Goal: Information Seeking & Learning: Learn about a topic

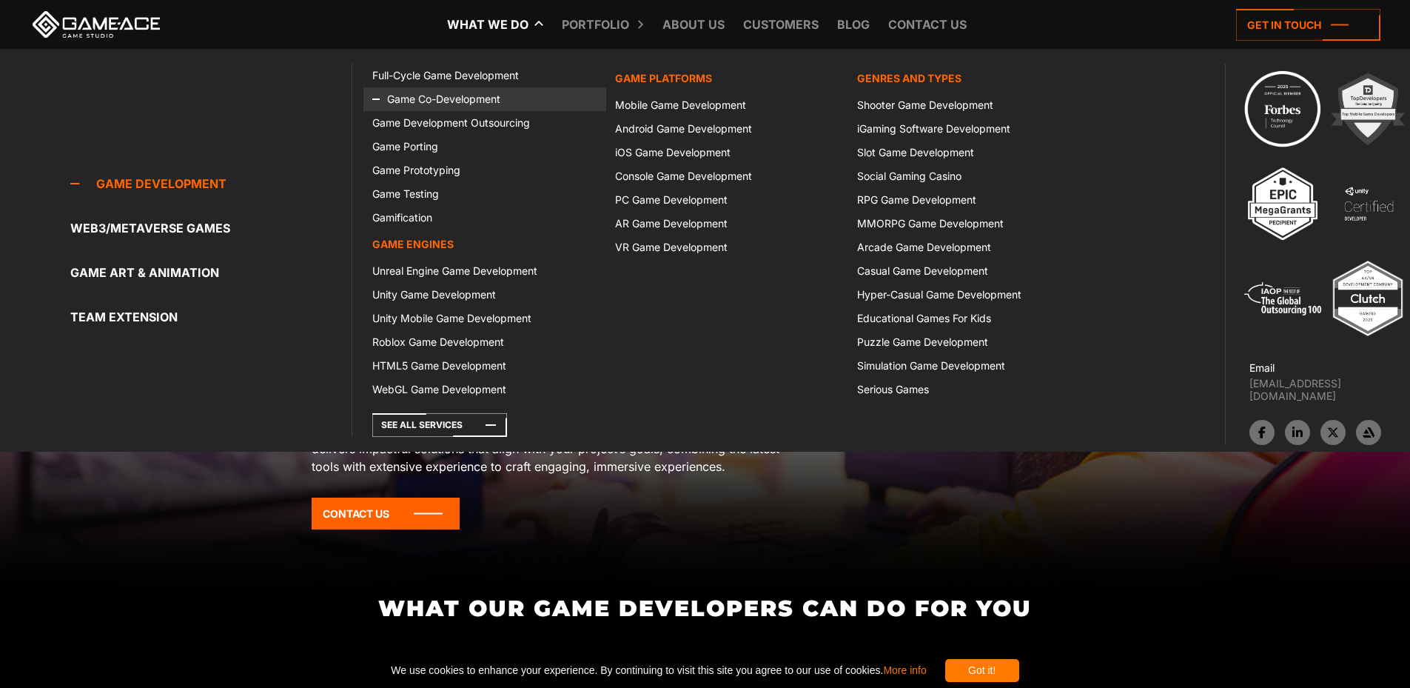
click at [476, 93] on link "Game Co-Development" at bounding box center [484, 99] width 242 height 24
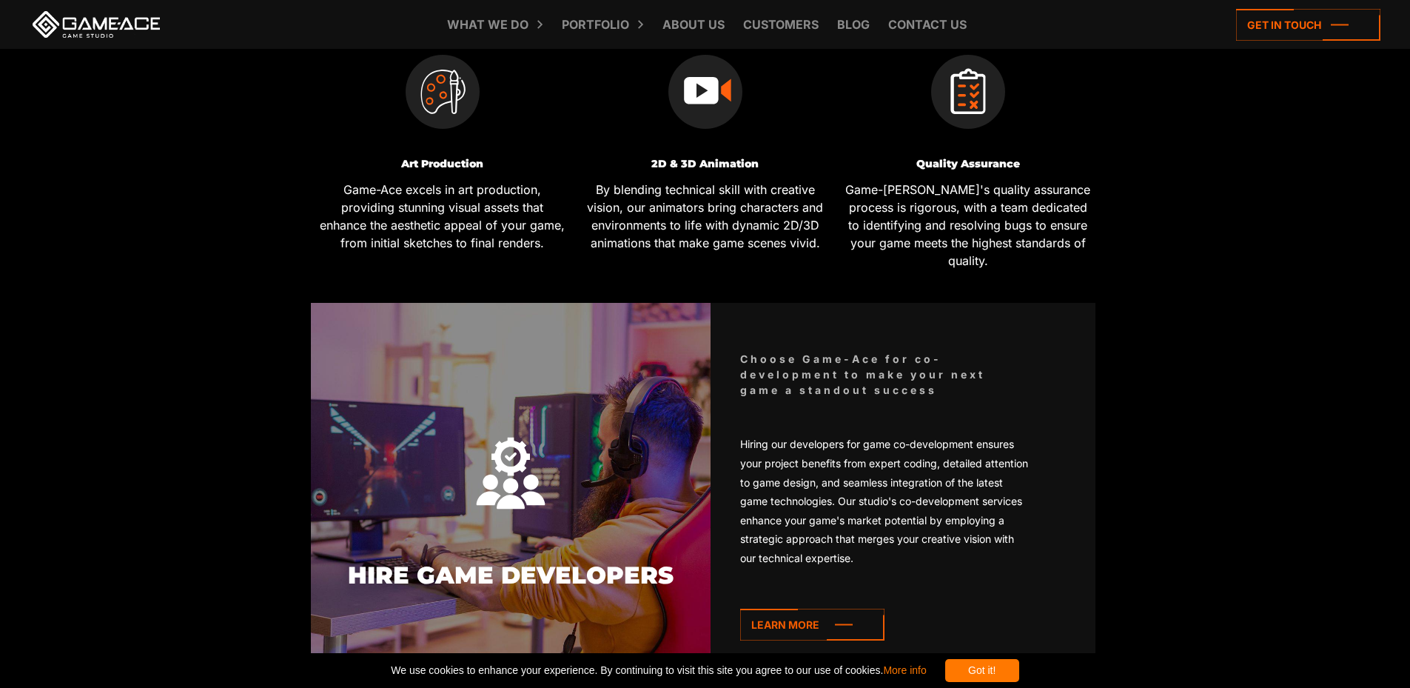
scroll to position [929, 0]
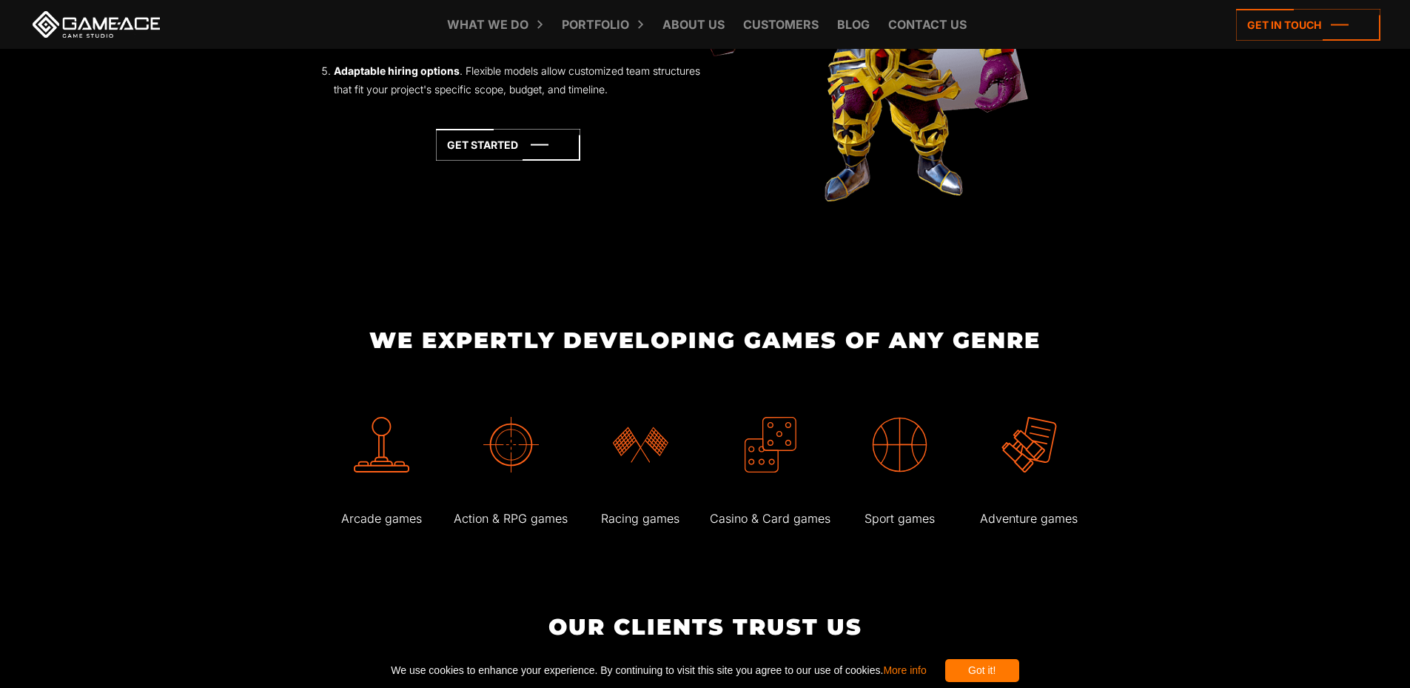
scroll to position [3003, 0]
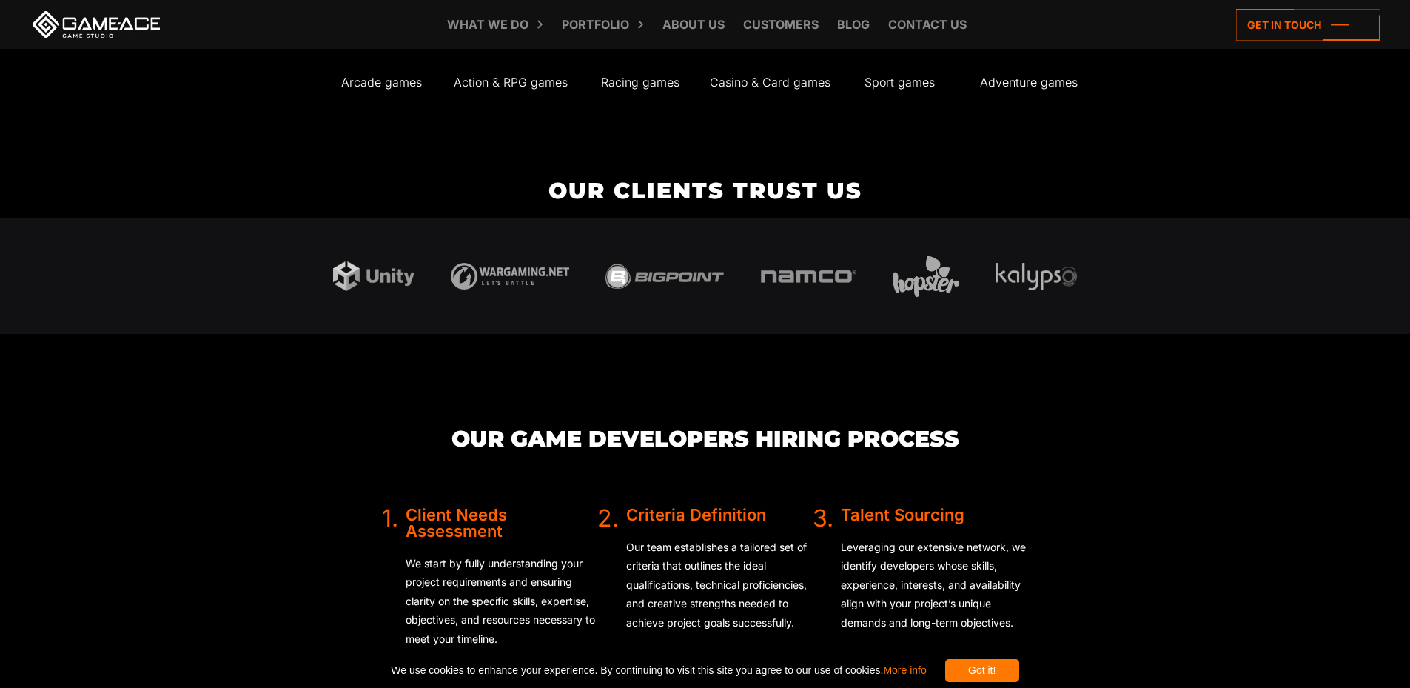
click at [1002, 676] on div "Got it!" at bounding box center [982, 670] width 74 height 23
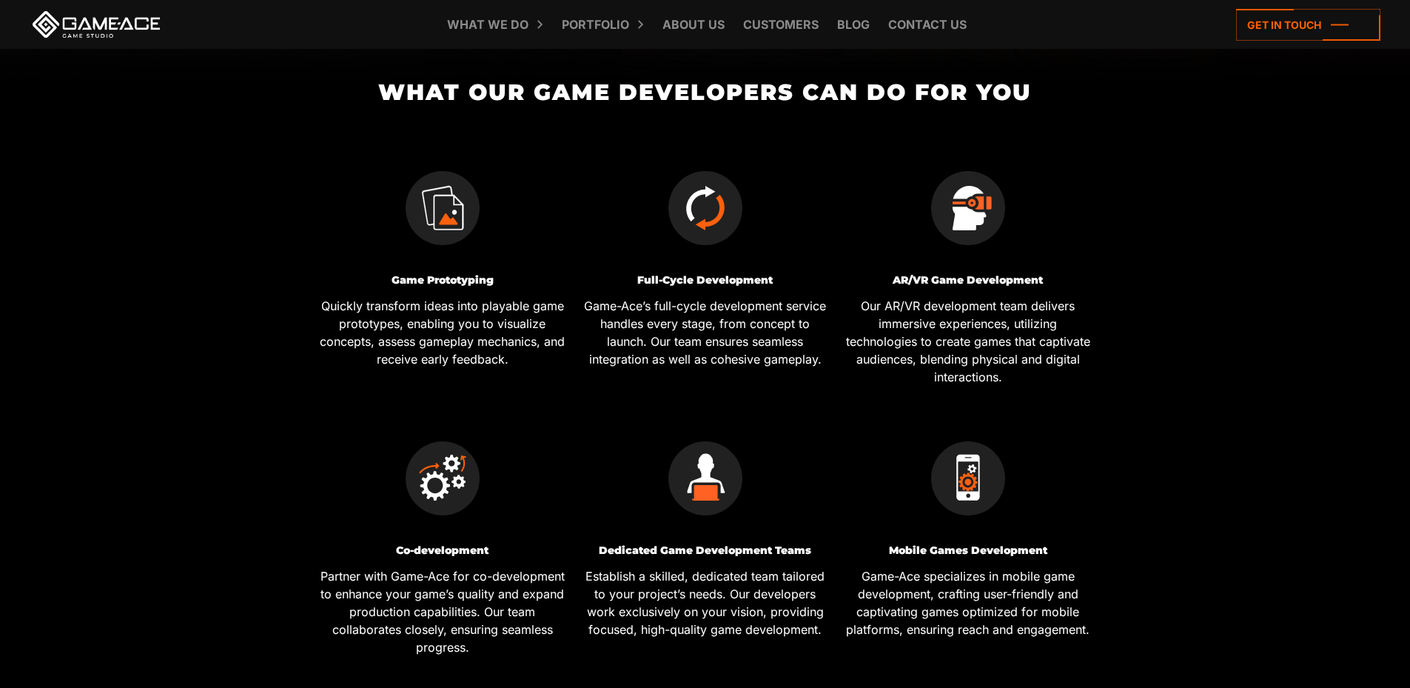
scroll to position [502, 0]
